Goal: Task Accomplishment & Management: Use online tool/utility

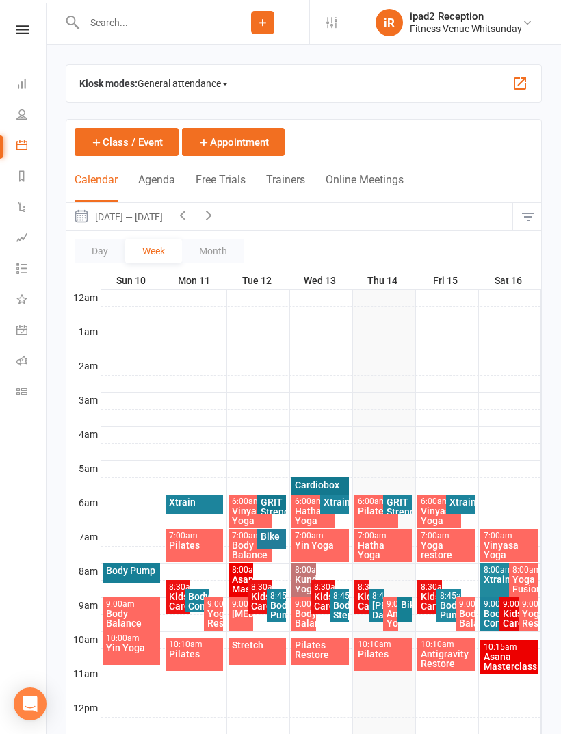
click at [196, 76] on span "General attendance" at bounding box center [182, 83] width 90 height 22
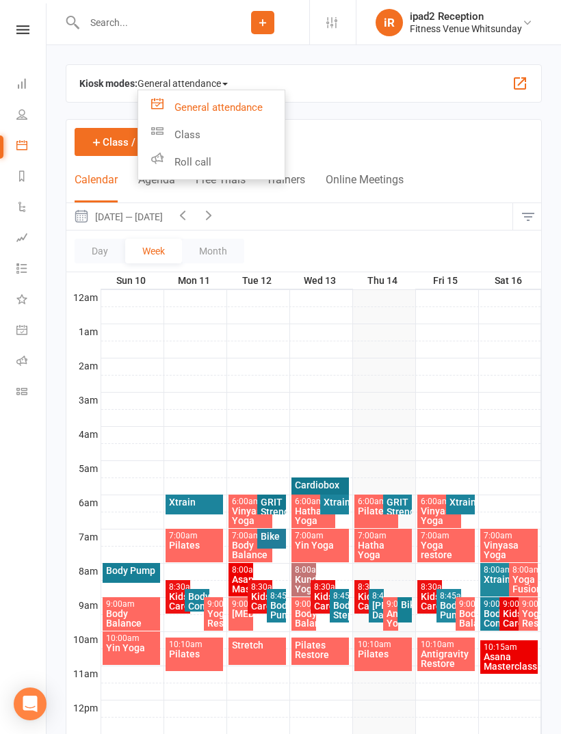
click at [186, 130] on link "Class" at bounding box center [211, 134] width 146 height 27
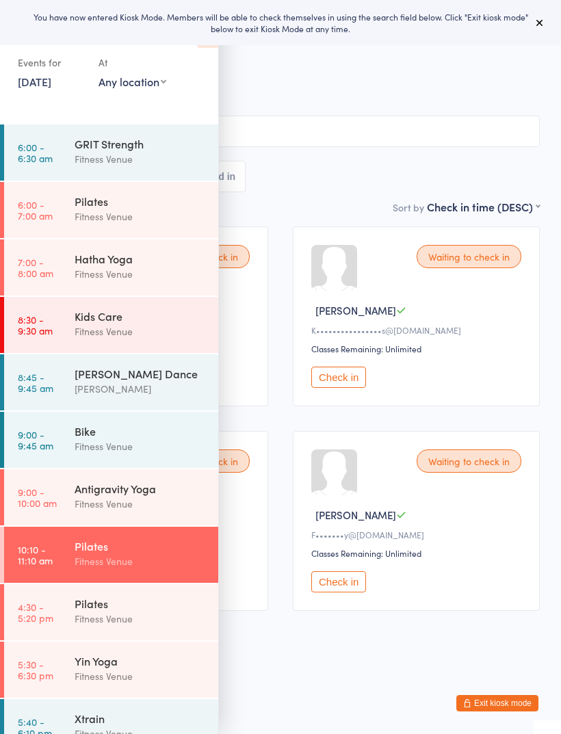
click at [527, 24] on div "You have now entered Kiosk Mode. Members will be able to check themselves in us…" at bounding box center [280, 22] width 517 height 23
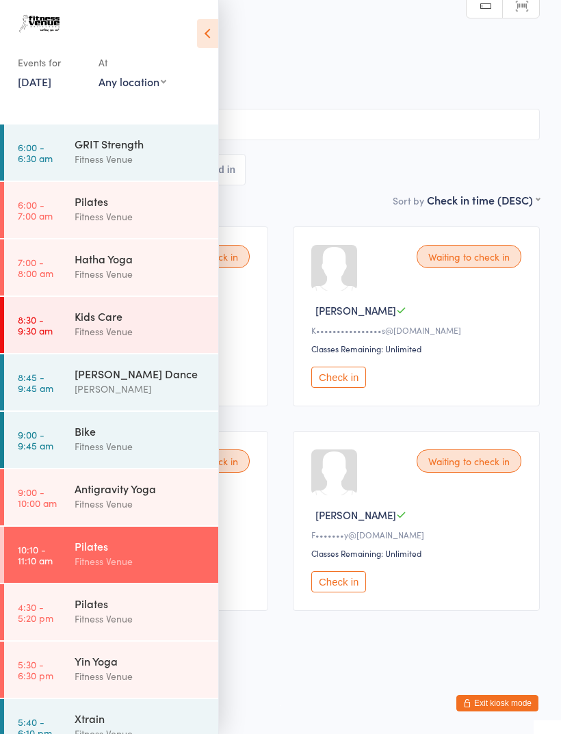
click at [208, 43] on icon at bounding box center [207, 33] width 21 height 29
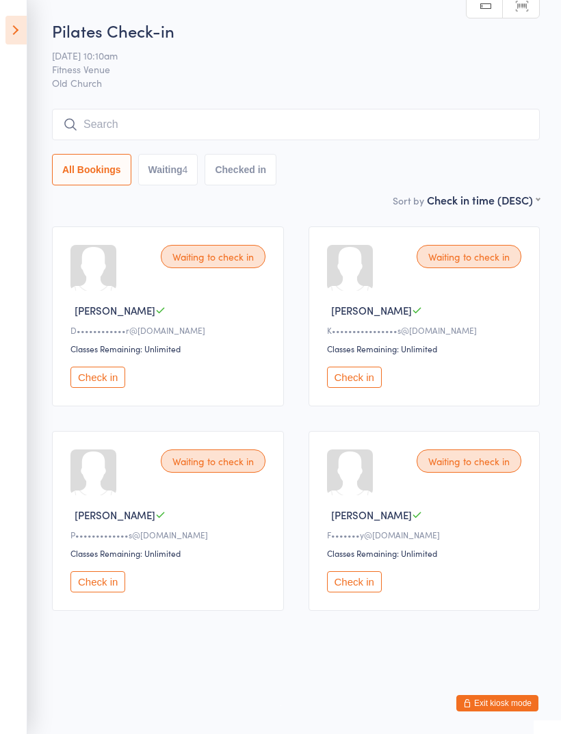
click at [85, 386] on button "Check in" at bounding box center [97, 377] width 55 height 21
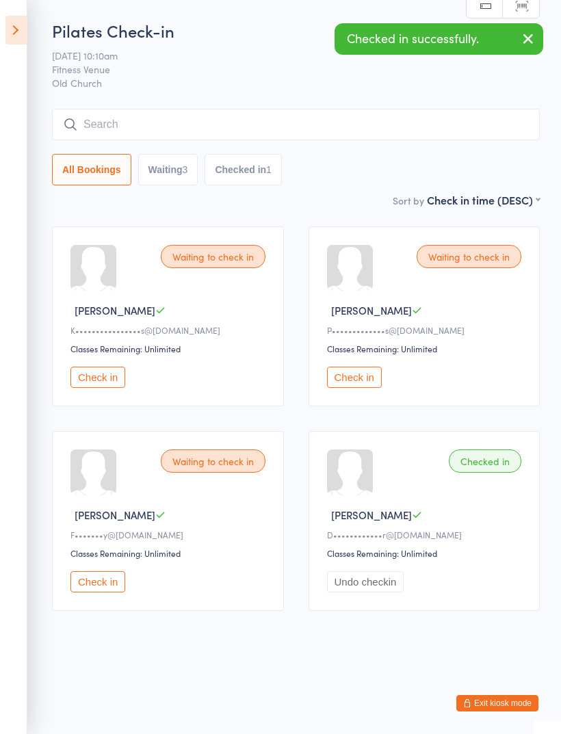
click at [362, 377] on button "Check in" at bounding box center [354, 377] width 55 height 21
click at [104, 381] on button "Check in" at bounding box center [97, 377] width 55 height 21
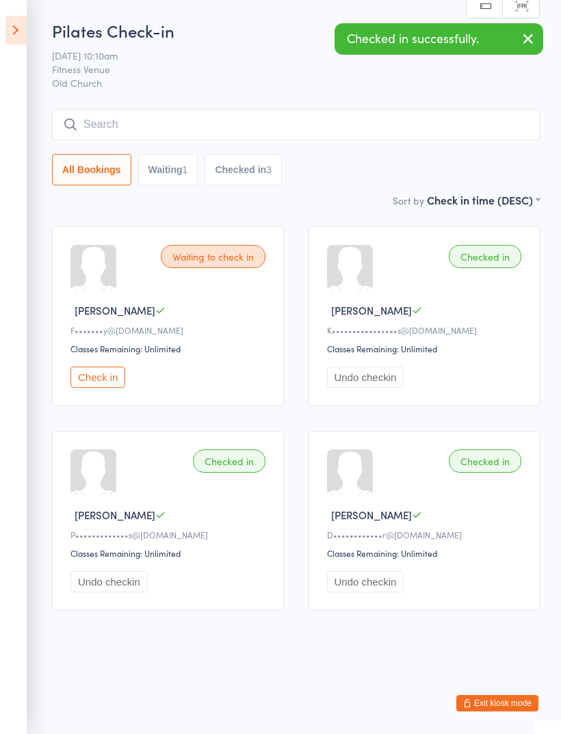
click at [82, 380] on button "Check in" at bounding box center [97, 377] width 55 height 21
click at [165, 116] on input "search" at bounding box center [296, 124] width 488 height 31
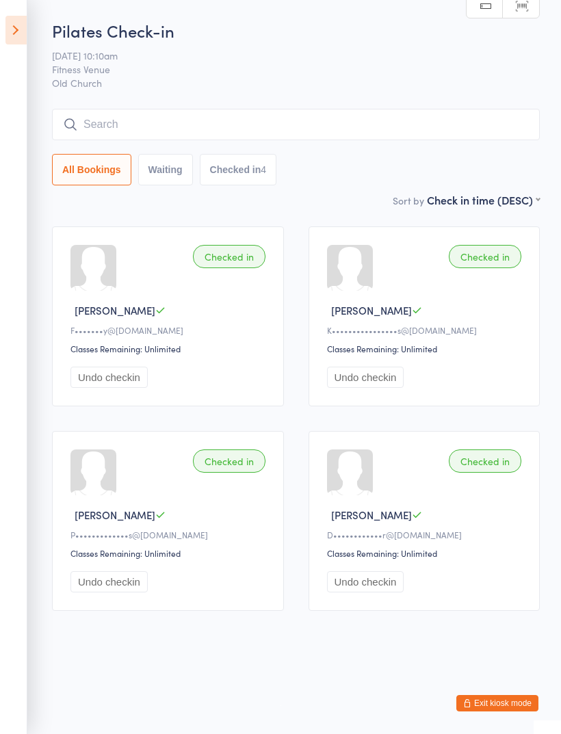
click at [126, 140] on input "search" at bounding box center [296, 124] width 488 height 31
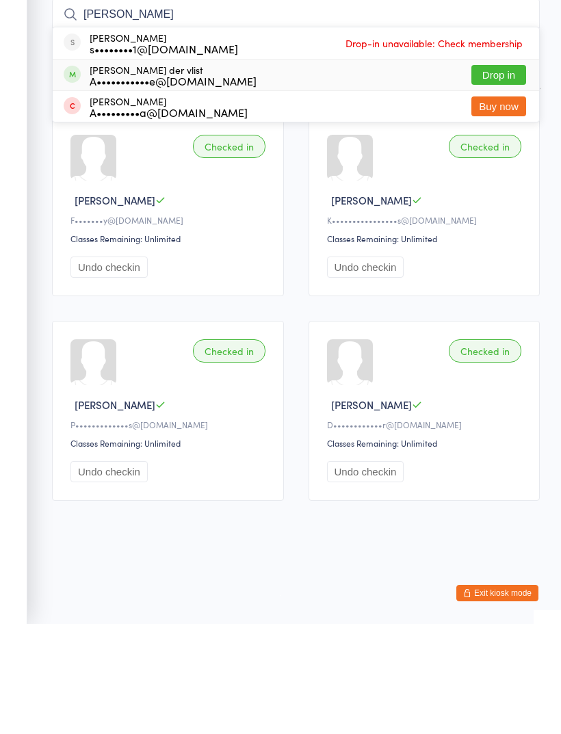
type input "[PERSON_NAME]"
click at [122, 185] on div "A•••••••••••e@[DOMAIN_NAME]" at bounding box center [173, 190] width 167 height 11
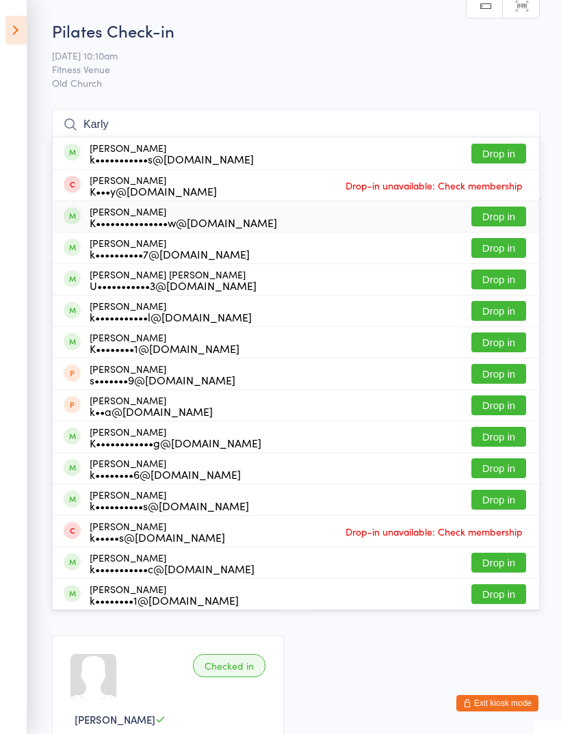
type input "Karly"
click at [115, 222] on div "K•••••••••••••••w@[DOMAIN_NAME]" at bounding box center [183, 222] width 187 height 11
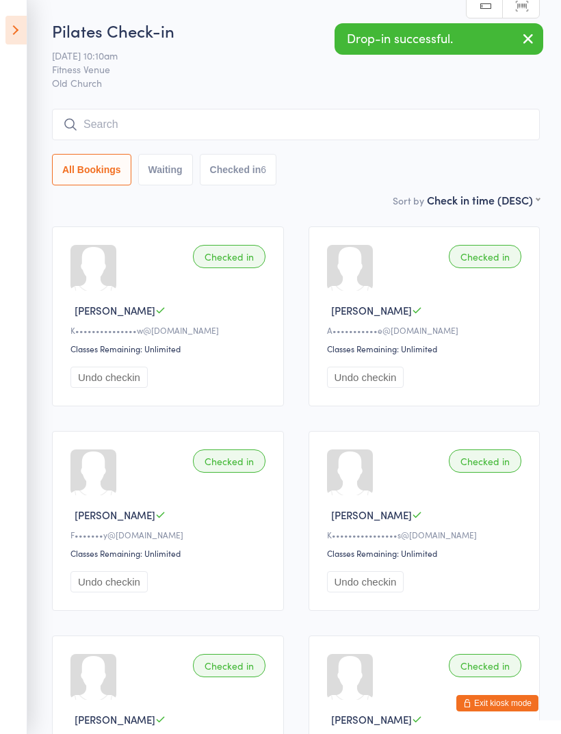
click at [163, 127] on input "search" at bounding box center [296, 124] width 488 height 31
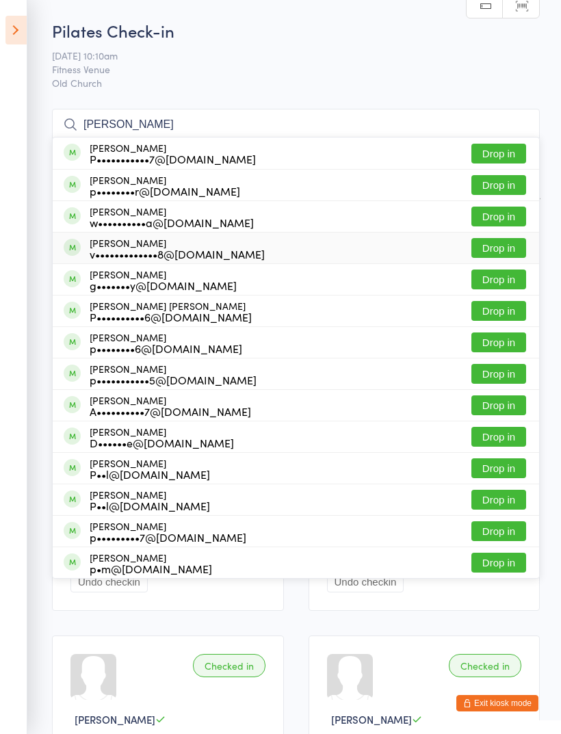
type input "[PERSON_NAME]"
click at [120, 250] on div "v•••••••••••••8@[DOMAIN_NAME]" at bounding box center [177, 253] width 175 height 11
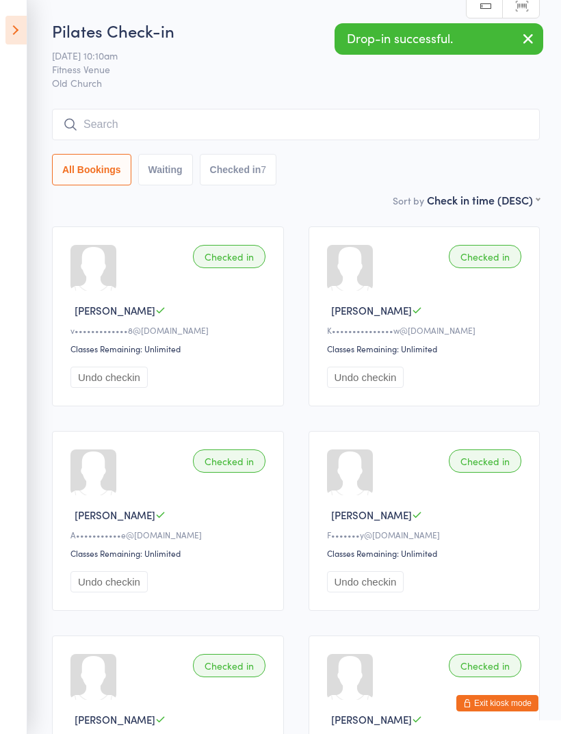
click at [156, 123] on input "search" at bounding box center [296, 124] width 488 height 31
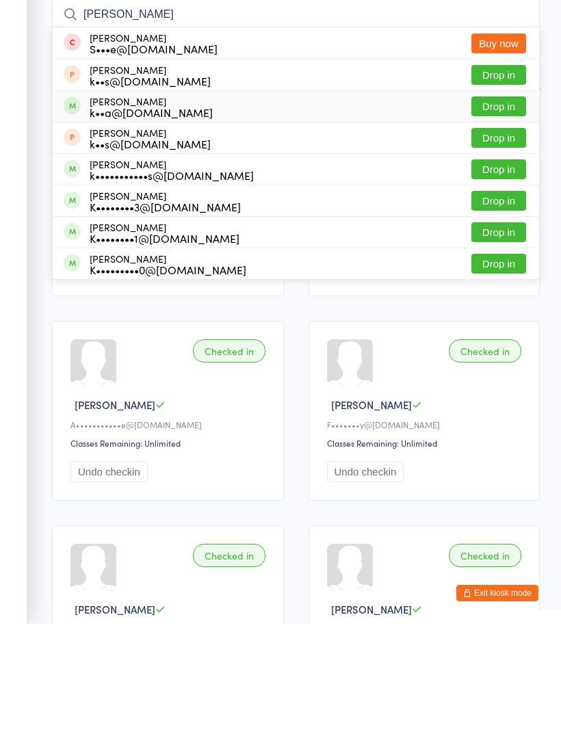
type input "[PERSON_NAME]"
click at [118, 217] on div "k••a@[DOMAIN_NAME]" at bounding box center [151, 222] width 123 height 11
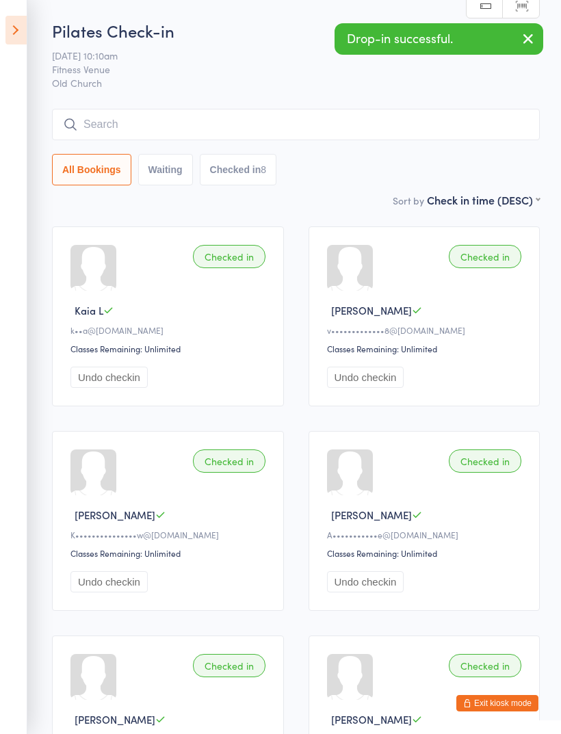
click at [159, 114] on input "search" at bounding box center [296, 124] width 488 height 31
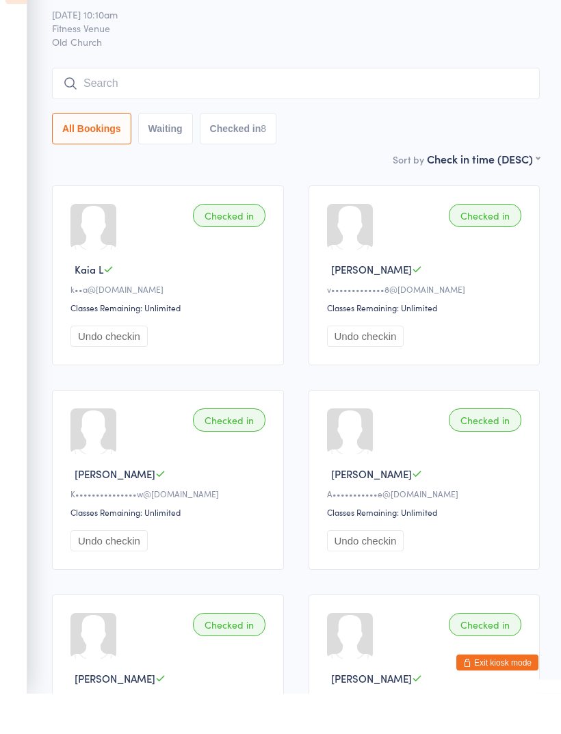
click at [155, 109] on input "search" at bounding box center [296, 124] width 488 height 31
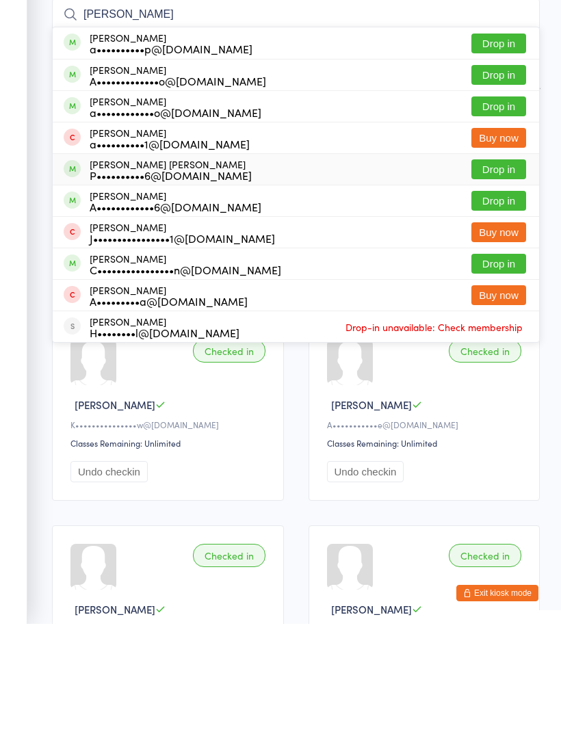
type input "[PERSON_NAME]"
click at [114, 280] on div "P••••••••••6@[DOMAIN_NAME]" at bounding box center [171, 285] width 162 height 11
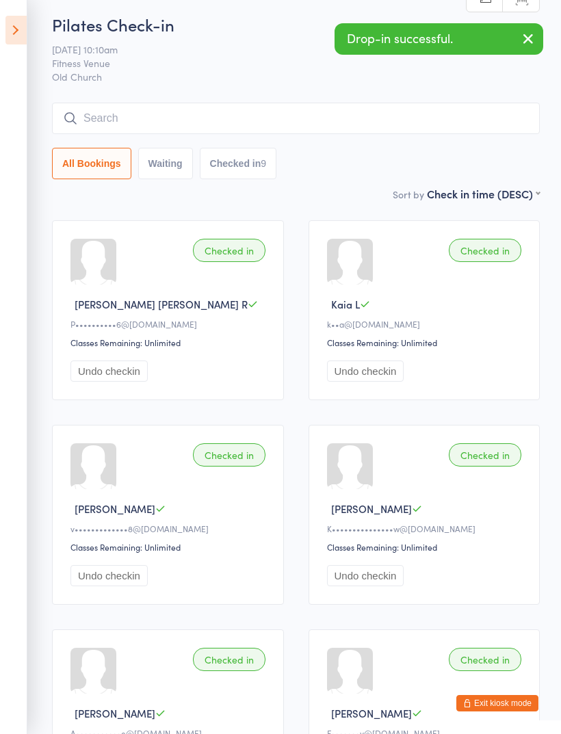
scroll to position [3, 0]
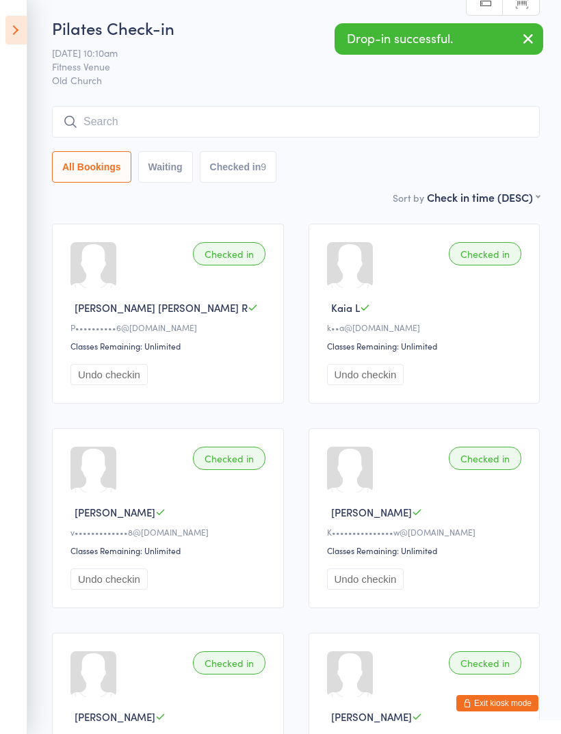
click at [153, 118] on input "search" at bounding box center [296, 121] width 488 height 31
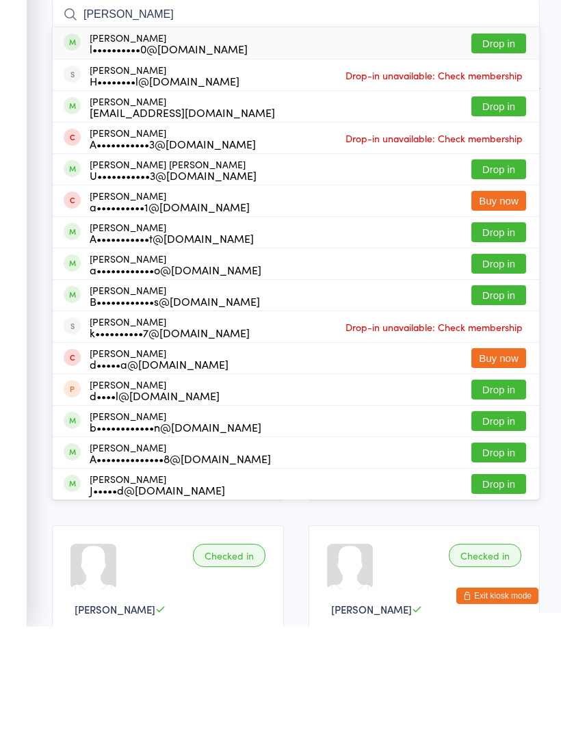
type input "[PERSON_NAME]"
click at [122, 150] on div "l••••••••••0@[DOMAIN_NAME]" at bounding box center [169, 155] width 158 height 11
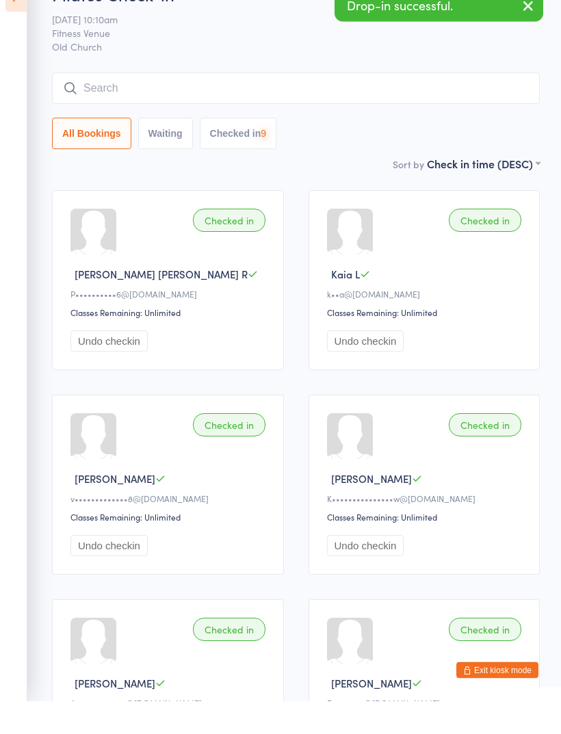
scroll to position [0, 0]
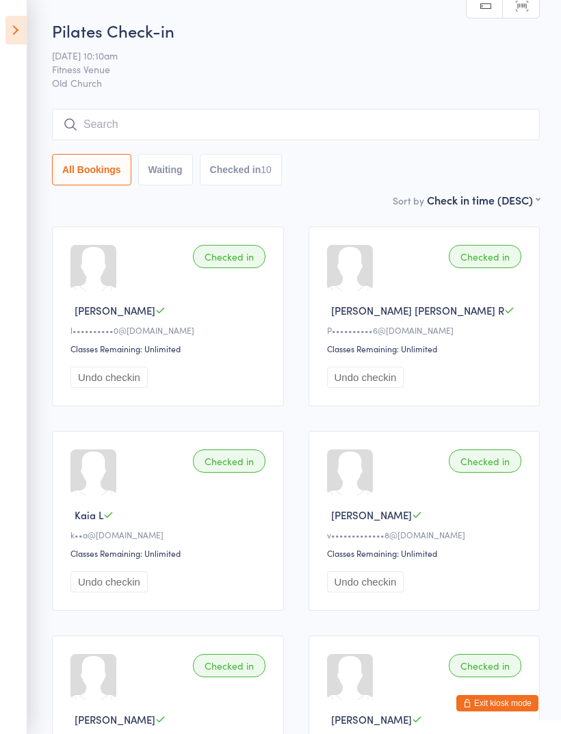
click at [157, 130] on input "search" at bounding box center [296, 124] width 488 height 31
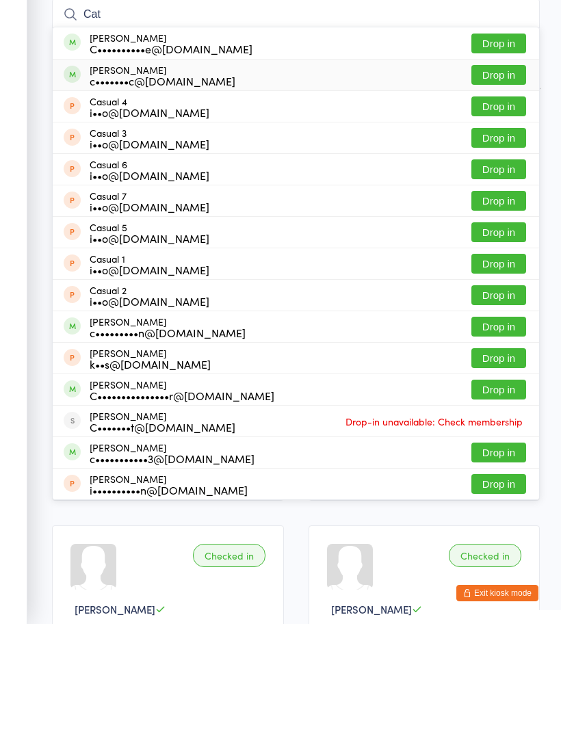
type input "Cat"
click at [108, 185] on div "c•••••••c@[DOMAIN_NAME]" at bounding box center [163, 190] width 146 height 11
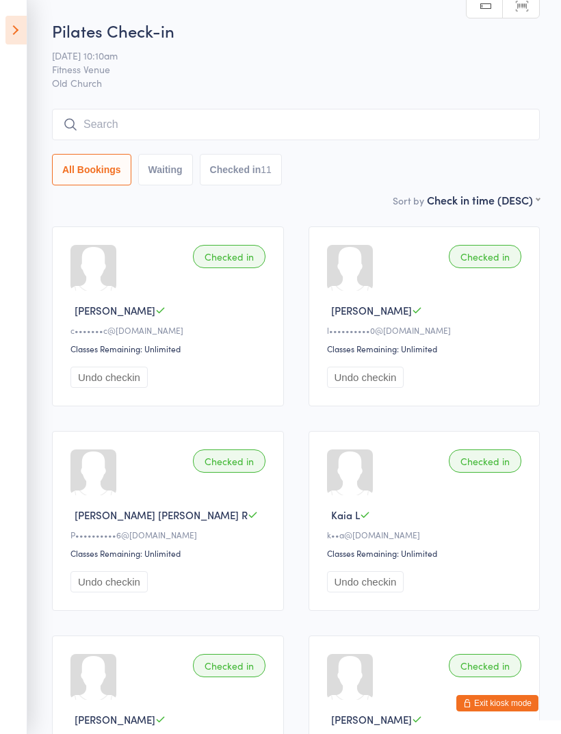
click at [152, 138] on input "search" at bounding box center [296, 124] width 488 height 31
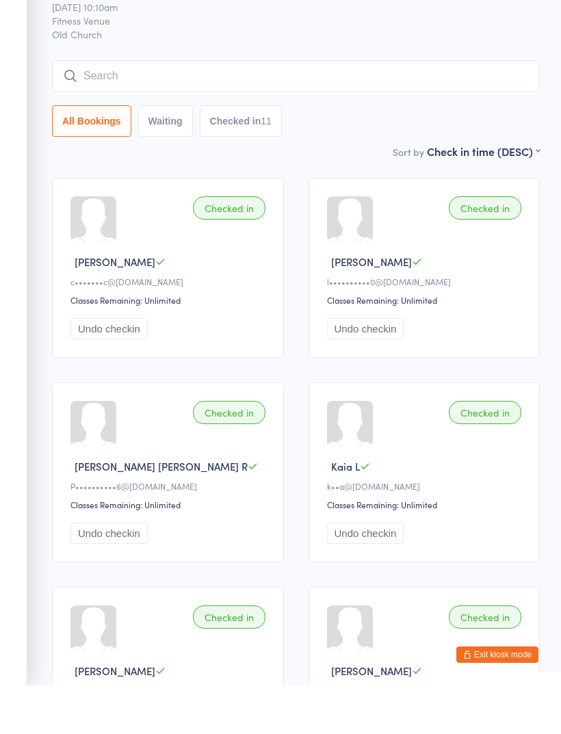
click at [122, 55] on div "Pilates Check-in [DATE] 10:10am Fitness Venue Old [DEMOGRAPHIC_DATA] Manual sea…" at bounding box center [296, 105] width 488 height 173
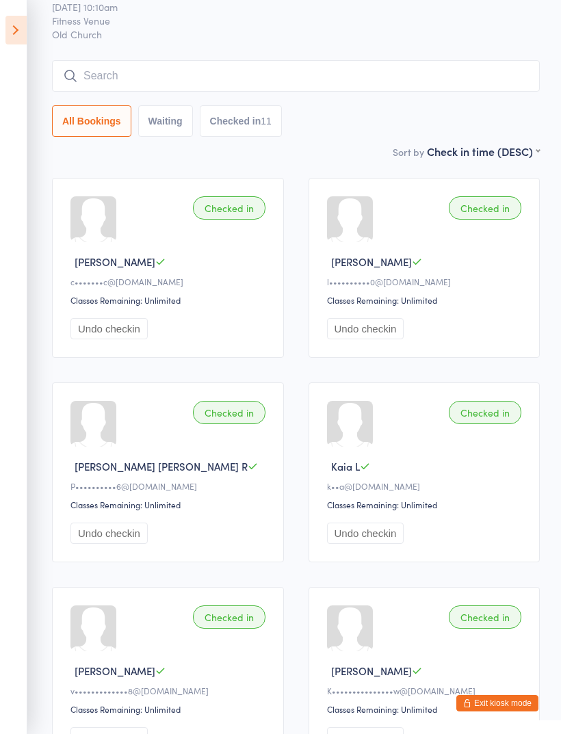
click at [122, 66] on input "search" at bounding box center [296, 75] width 488 height 31
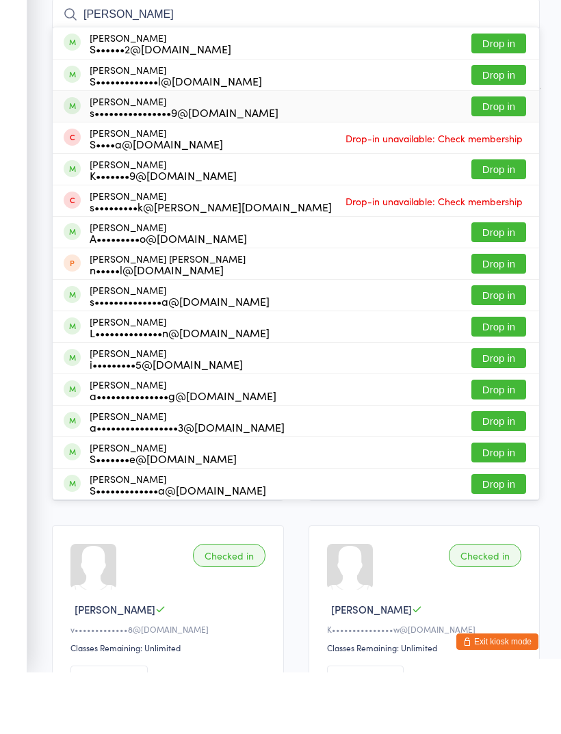
type input "[PERSON_NAME]"
click at [122, 168] on div "s••••••••••••••••9@[DOMAIN_NAME]" at bounding box center [184, 173] width 189 height 11
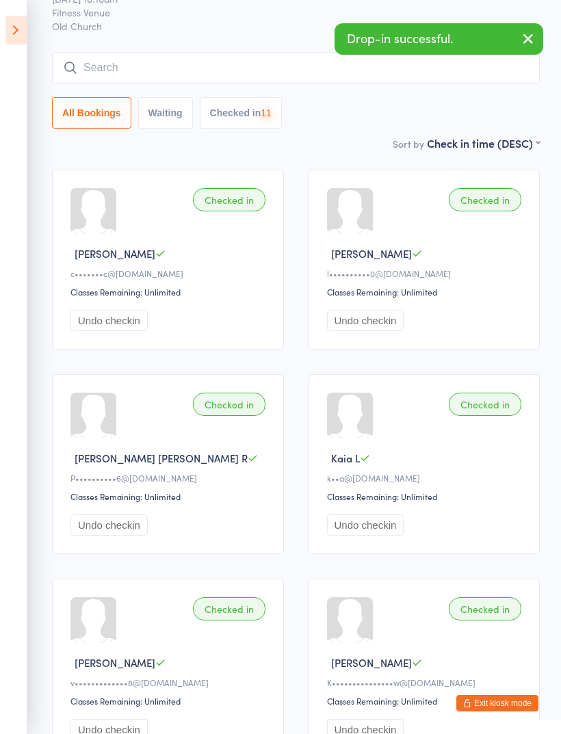
scroll to position [0, 0]
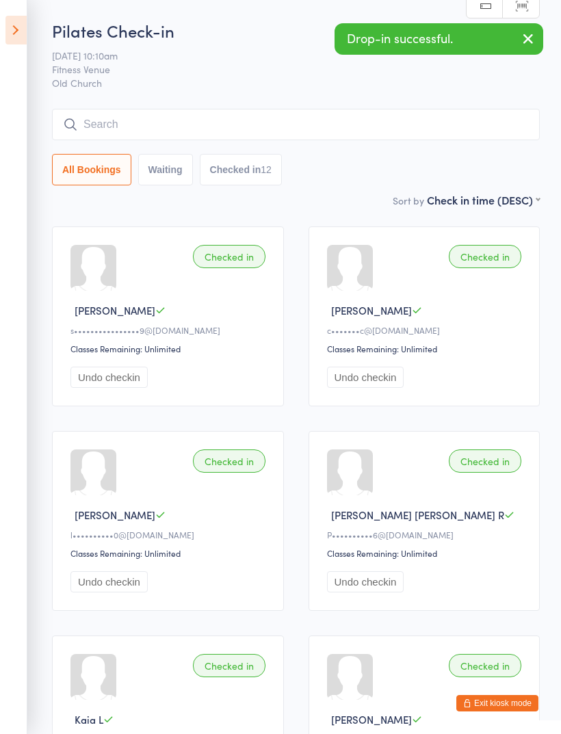
click at [146, 125] on input "search" at bounding box center [296, 124] width 488 height 31
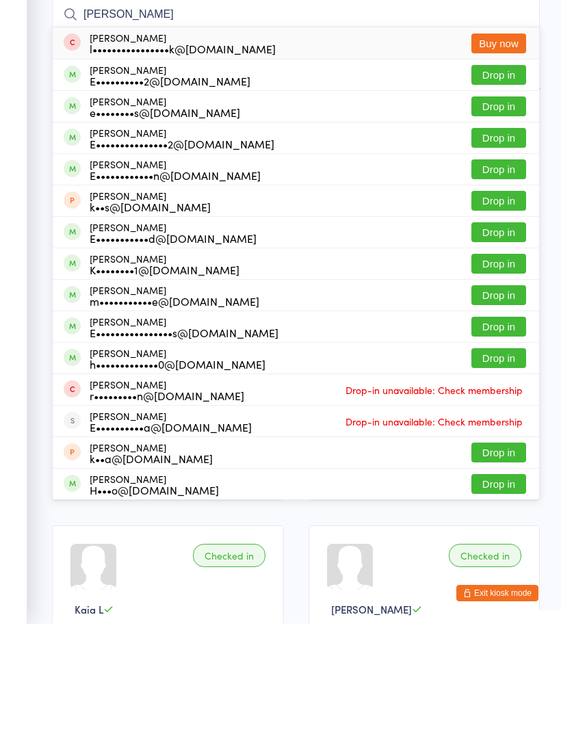
type input "[PERSON_NAME]"
click at [121, 185] on div "E••••••••••2@[DOMAIN_NAME]" at bounding box center [170, 190] width 161 height 11
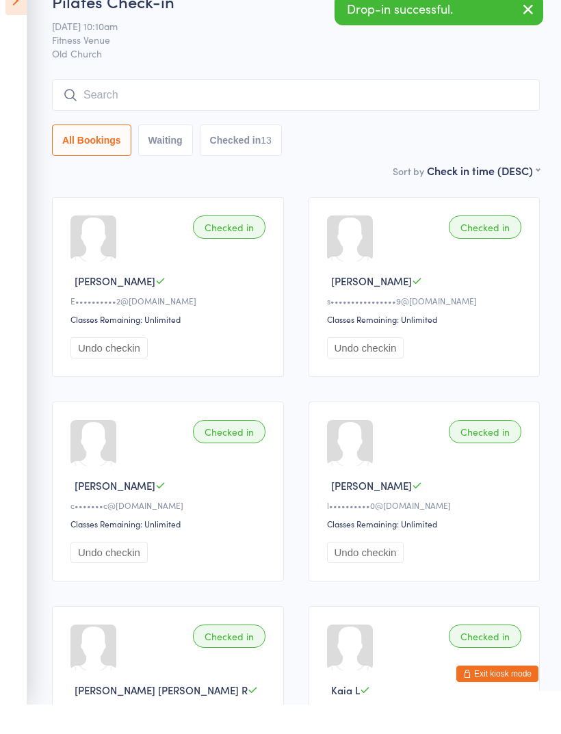
click at [175, 70] on div "Pilates Check-in [DATE] 10:10am Fitness Venue Old [DEMOGRAPHIC_DATA] Manual sea…" at bounding box center [296, 105] width 488 height 173
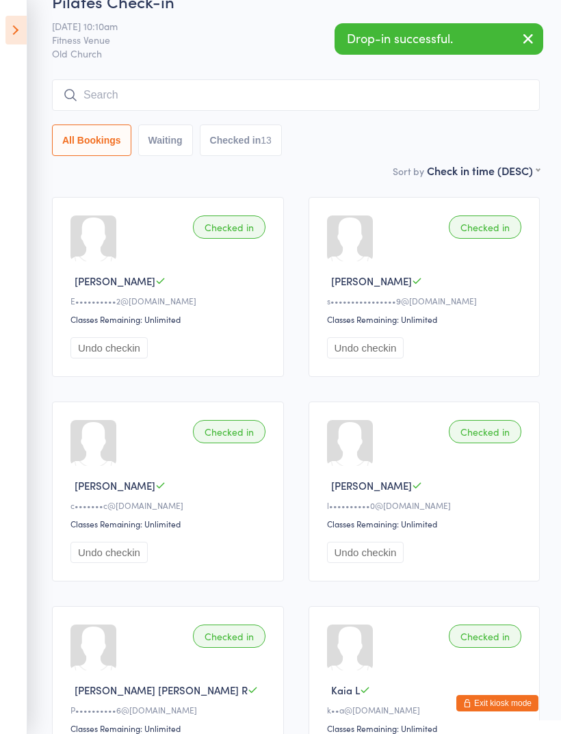
click at [135, 94] on input "search" at bounding box center [296, 94] width 488 height 31
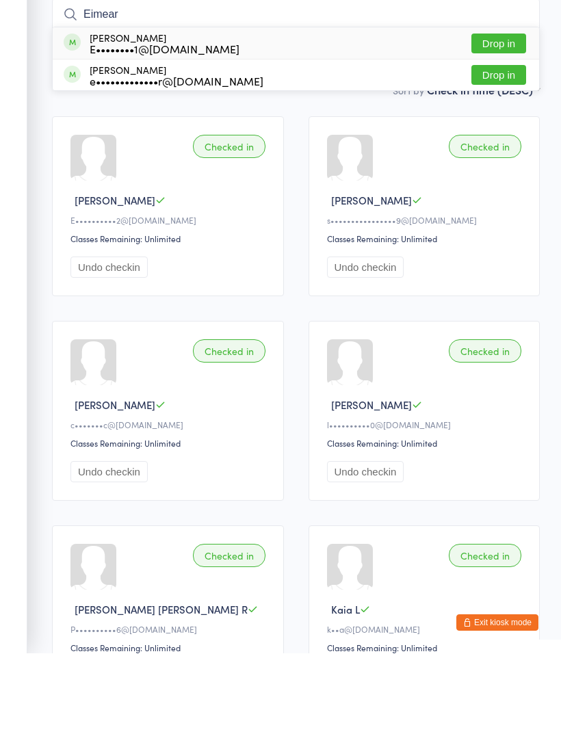
type input "Eimear"
click at [128, 124] on div "E••••••••1@[DOMAIN_NAME]" at bounding box center [165, 129] width 150 height 11
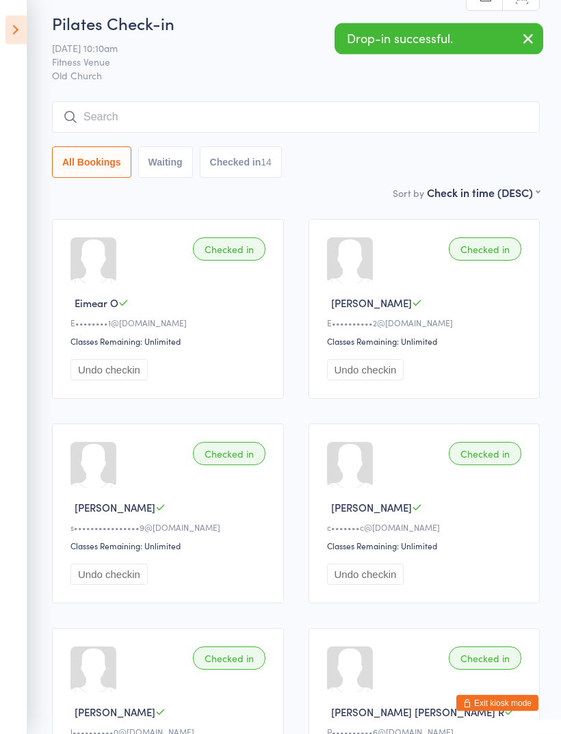
scroll to position [9, 0]
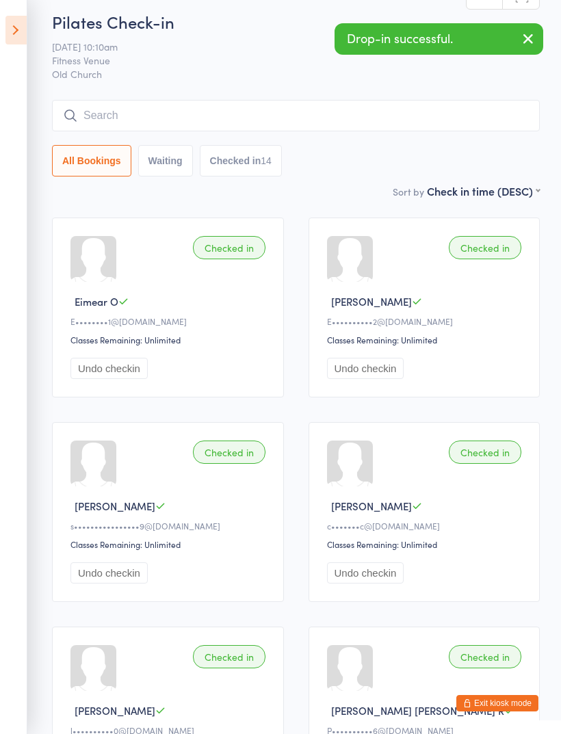
click at [147, 105] on input "search" at bounding box center [296, 115] width 488 height 31
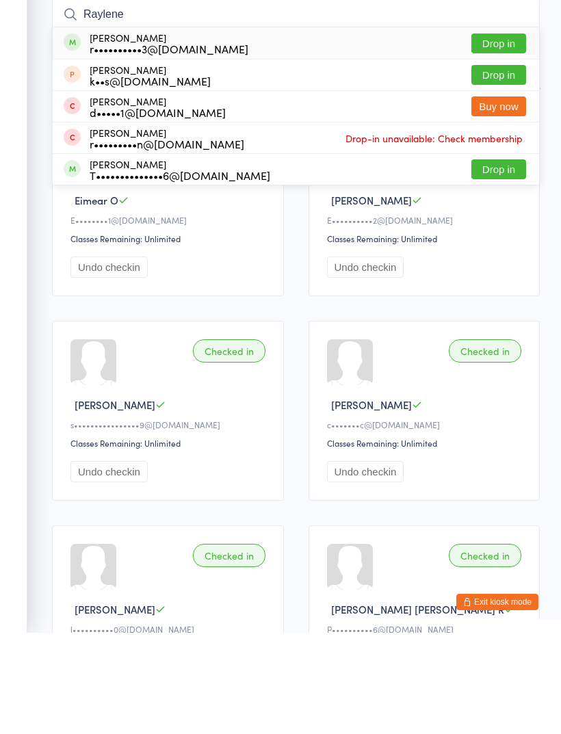
type input "Raylene"
click at [109, 144] on div "r••••••••••3@[DOMAIN_NAME]" at bounding box center [169, 149] width 159 height 11
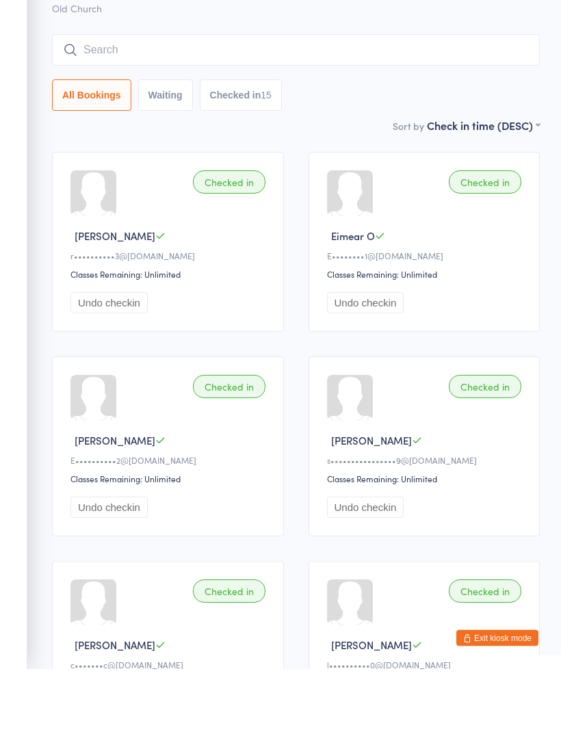
click at [115, 100] on input "search" at bounding box center [296, 115] width 488 height 31
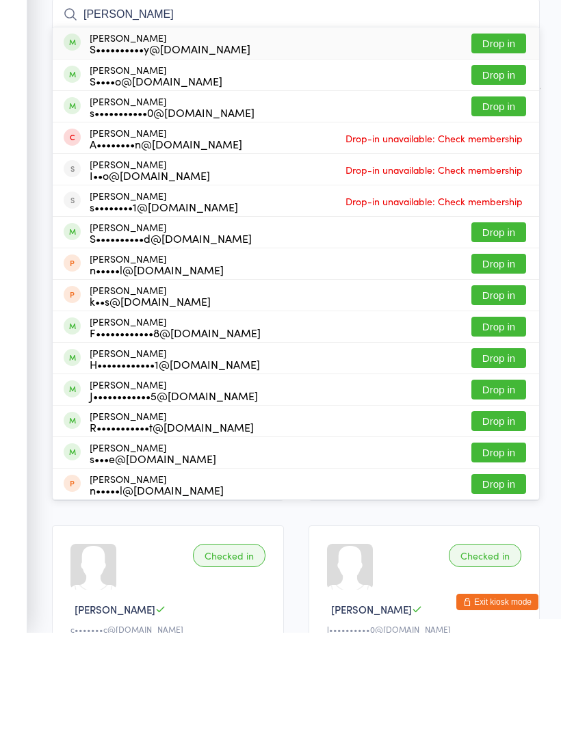
type input "[PERSON_NAME]"
click at [494, 135] on button "Drop in" at bounding box center [498, 145] width 55 height 20
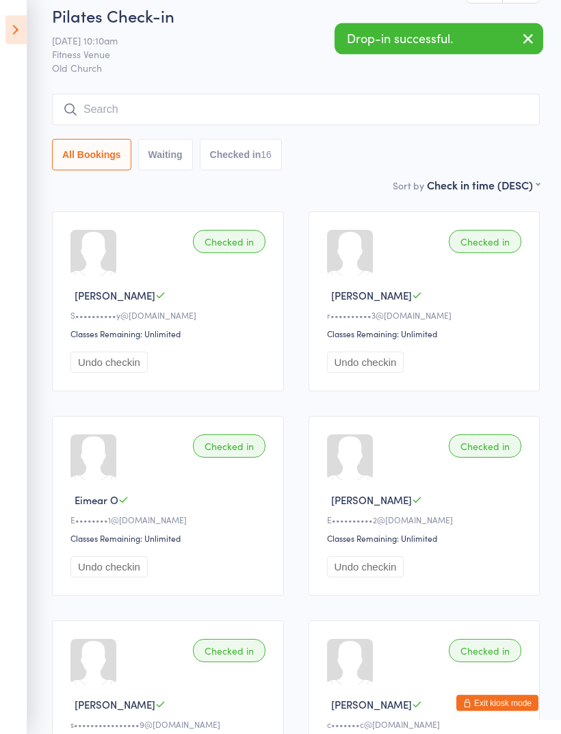
scroll to position [0, 0]
